Goal: Transaction & Acquisition: Purchase product/service

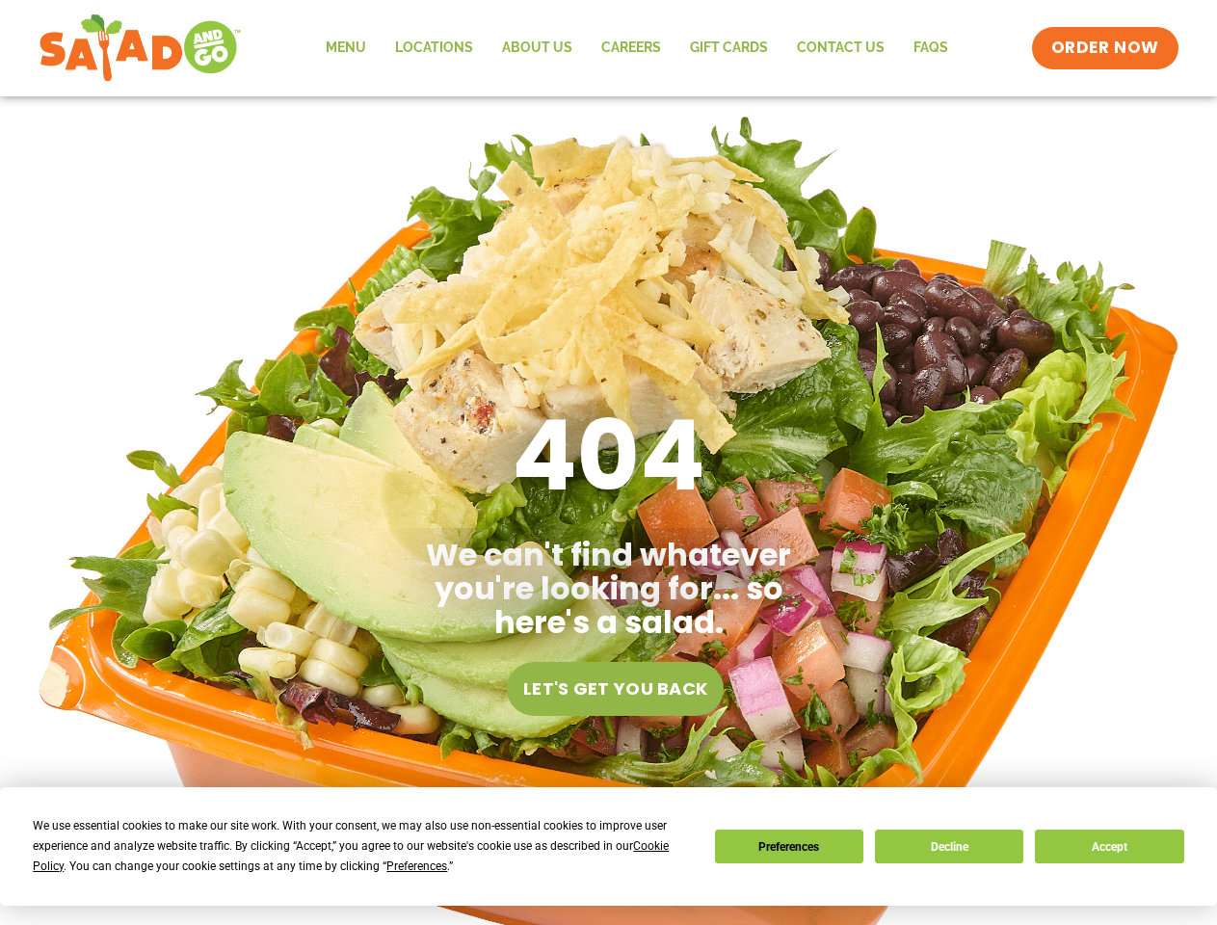
click at [352, 856] on div "We use essential cookies to make our site work. With your consent, we may also …" at bounding box center [362, 846] width 658 height 61
click at [416, 866] on span "Preferences" at bounding box center [416, 866] width 61 height 13
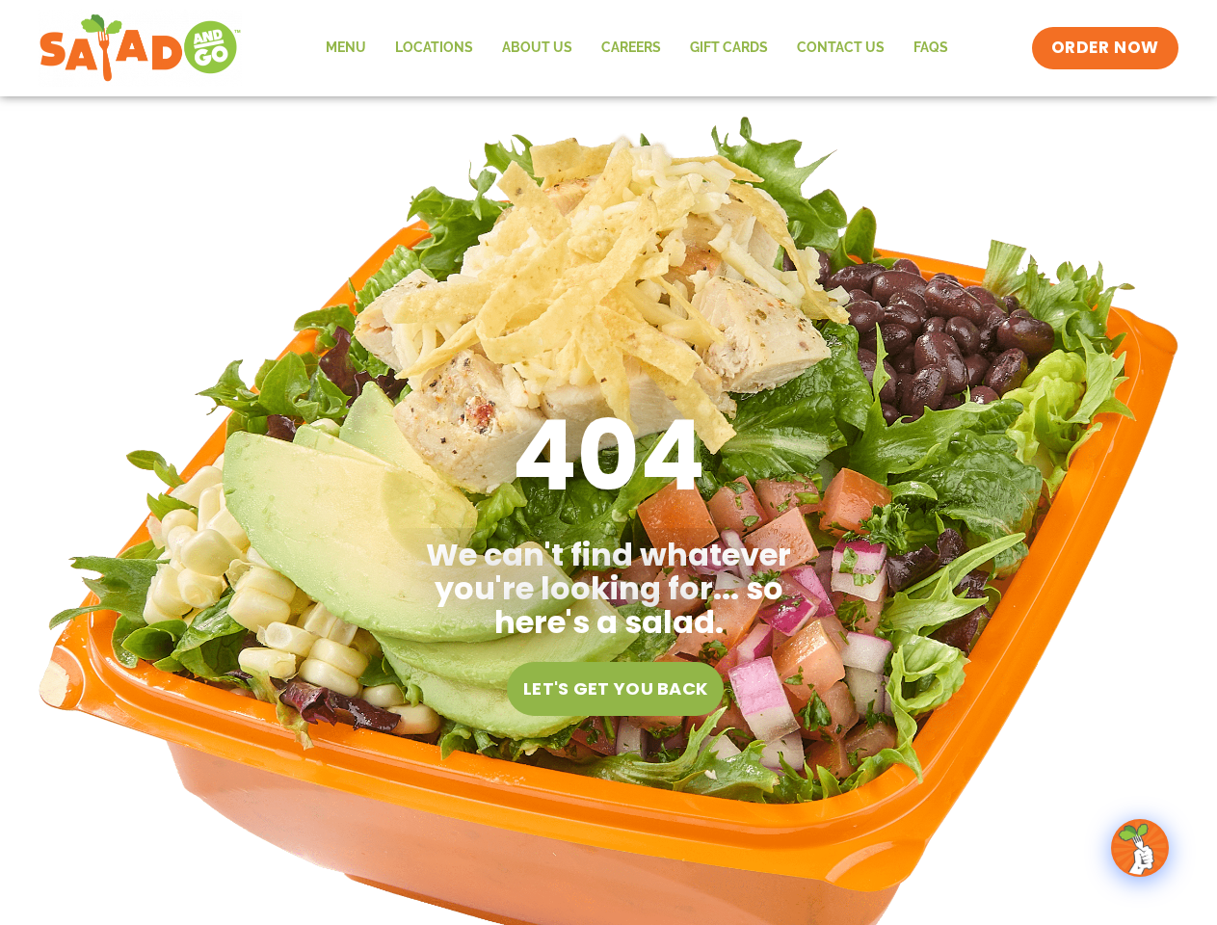
click at [789, 846] on div "404 We can't find whatever you're looking for... so here's a salad. Let's get y…" at bounding box center [609, 558] width 482 height 925
click at [949, 846] on section "404 We can't find whatever you're looking for... so here's a salad. Let's get y…" at bounding box center [608, 558] width 1217 height 925
click at [1109, 846] on section "404 We can't find whatever you're looking for... so here's a salad. Let's get y…" at bounding box center [608, 558] width 1217 height 925
click at [1106, 48] on span "ORDER NOW" at bounding box center [1106, 48] width 120 height 25
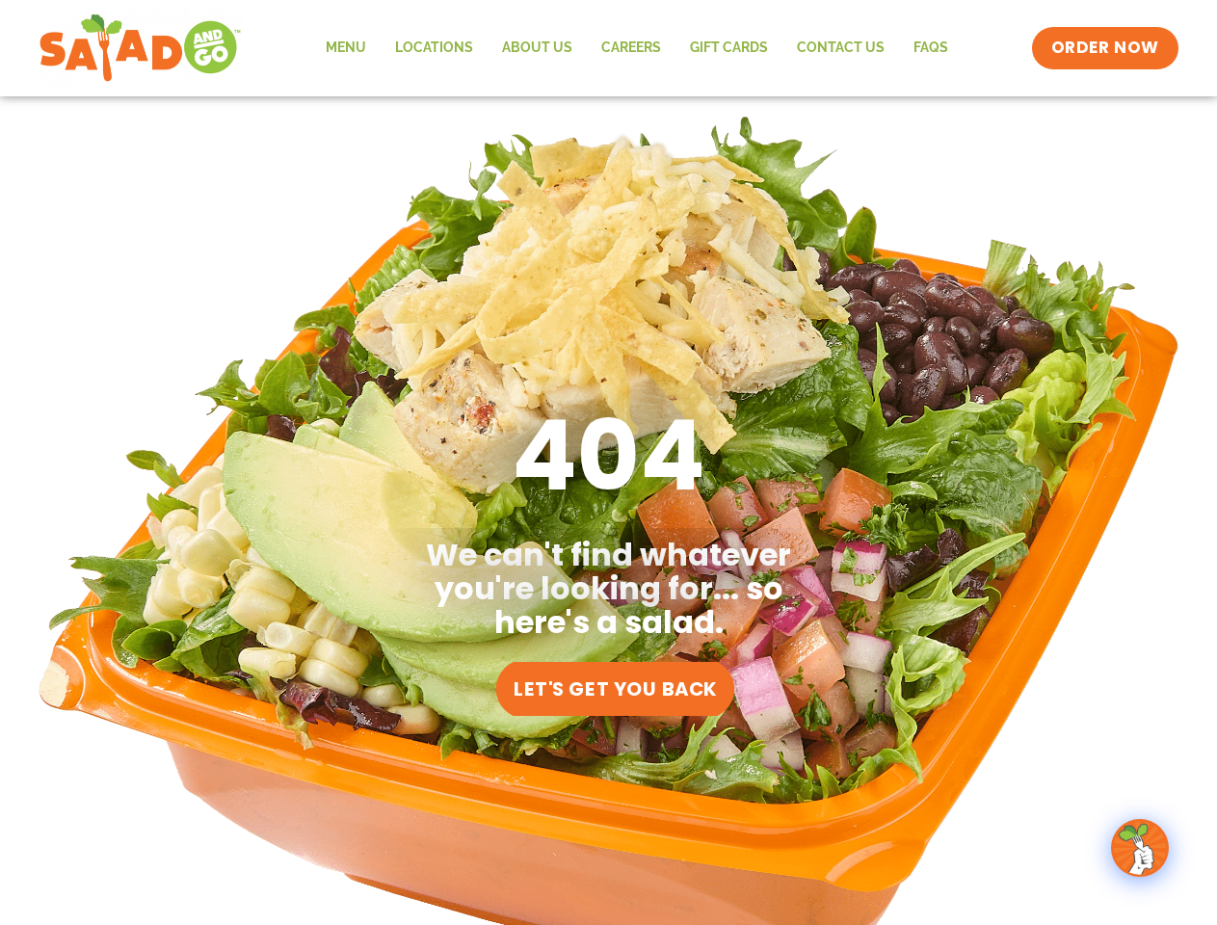
click at [615, 689] on span "Let's get you back" at bounding box center [615, 689] width 203 height 23
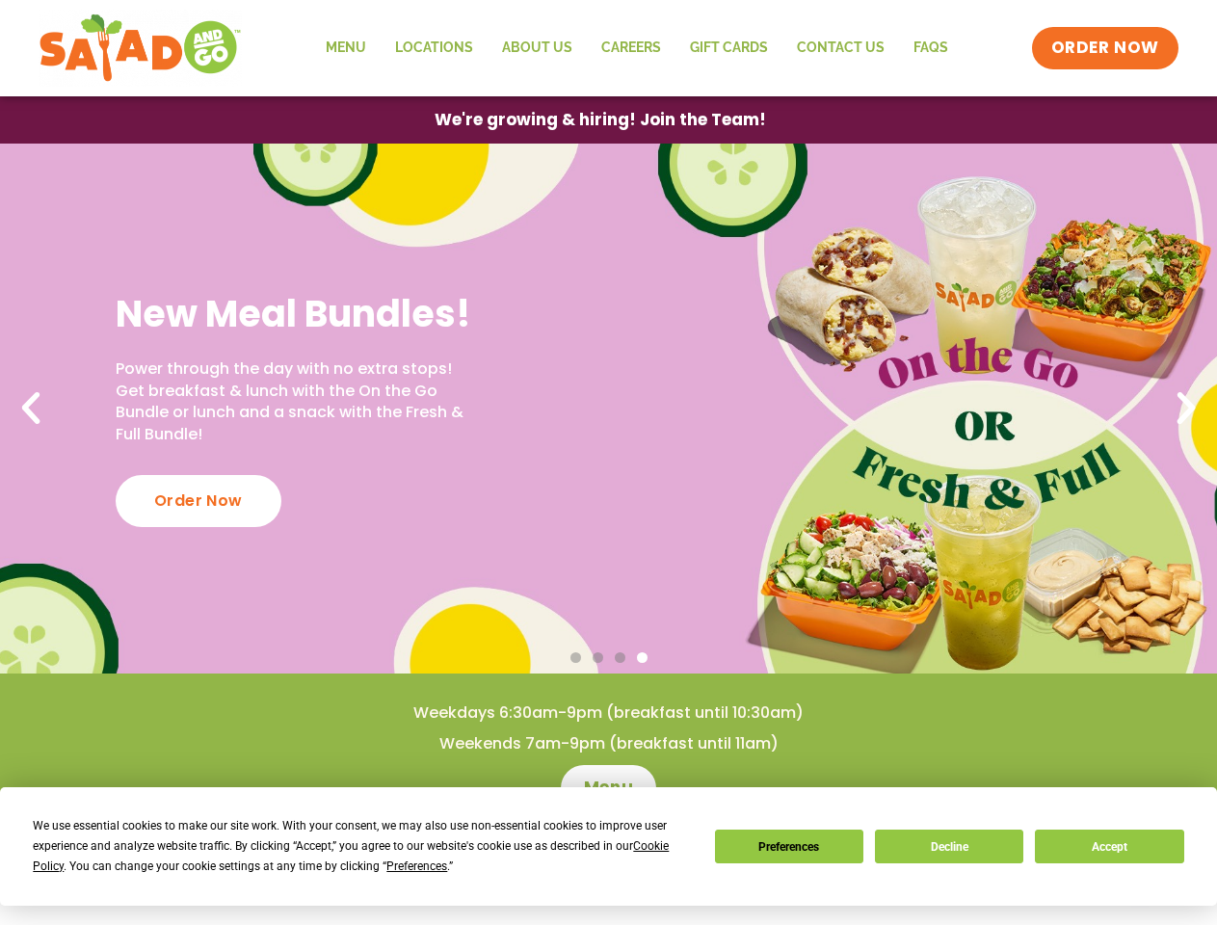
click at [352, 856] on div "We use essential cookies to make our site work. With your consent, we may also …" at bounding box center [362, 846] width 658 height 61
click at [416, 866] on span "Preferences" at bounding box center [416, 866] width 61 height 13
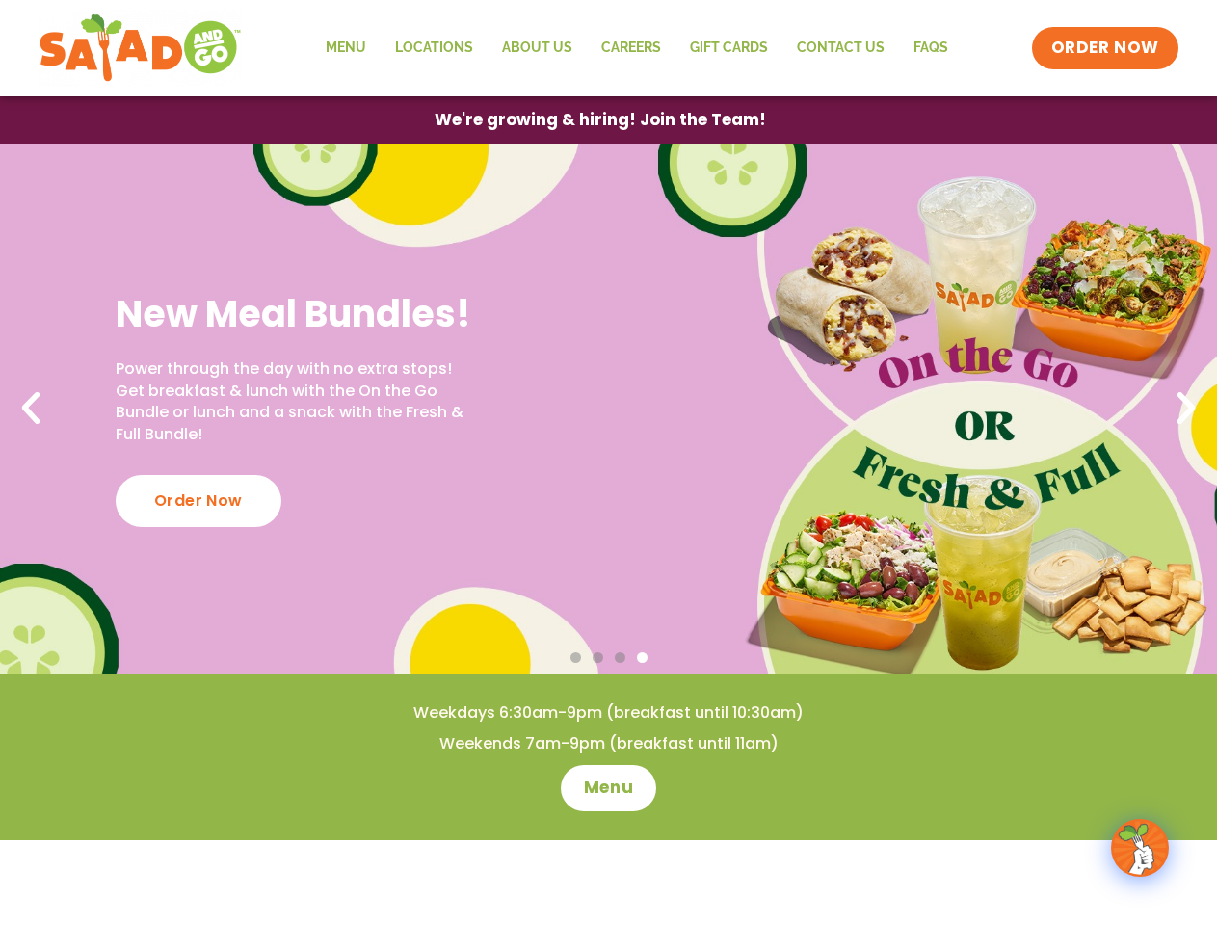
click at [1106, 48] on span "ORDER NOW" at bounding box center [1106, 48] width 120 height 25
